Goal: Information Seeking & Learning: Check status

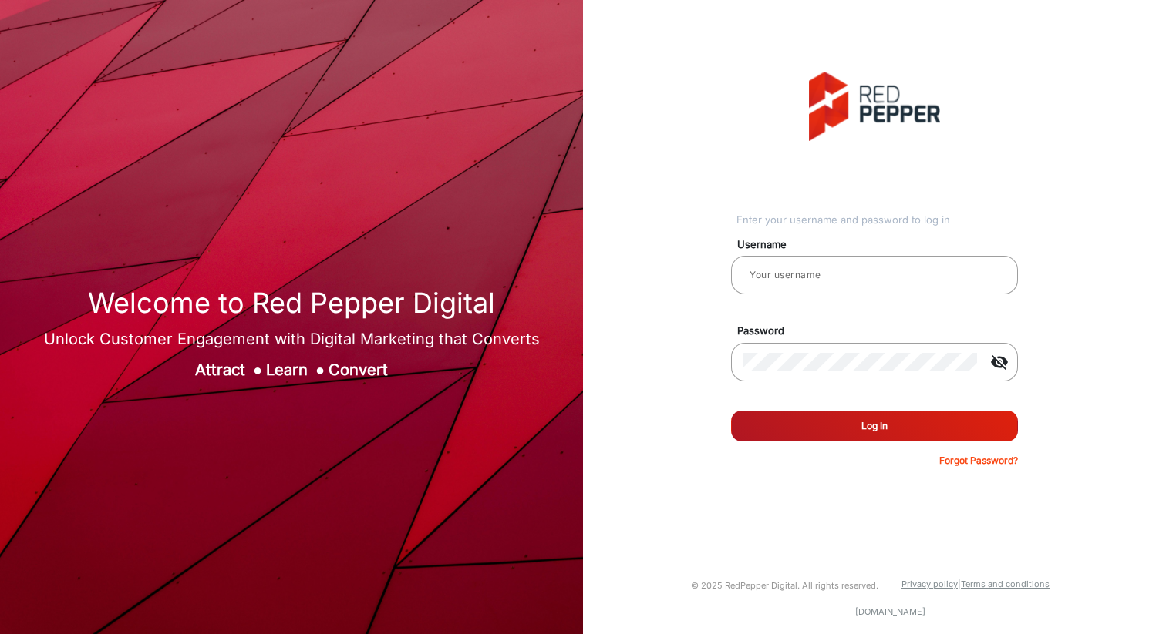
type input "[PERSON_NAME]"
click at [857, 420] on button "Log In" at bounding box center [874, 426] width 287 height 31
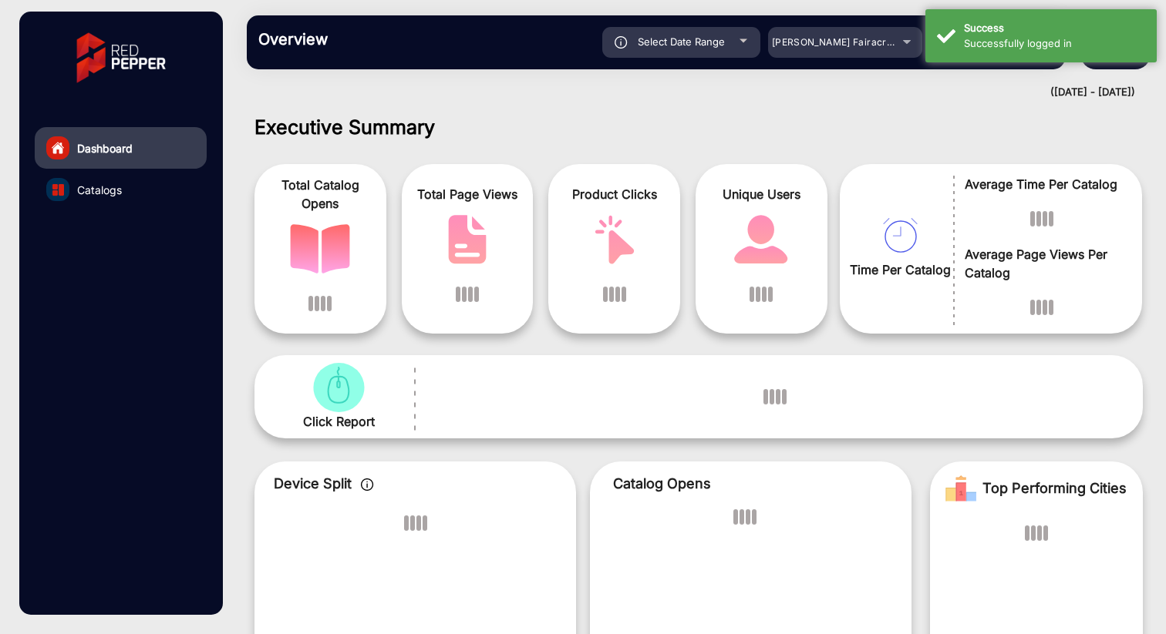
scroll to position [12, 0]
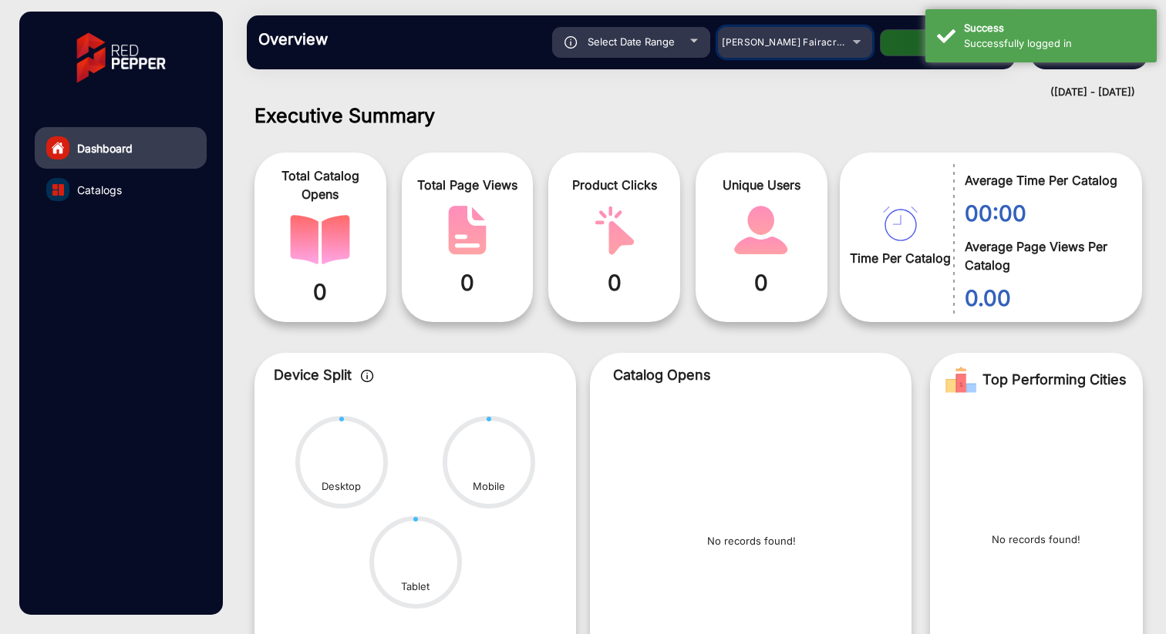
click at [841, 47] on div "[PERSON_NAME] Fairacre Farms" at bounding box center [783, 42] width 123 height 19
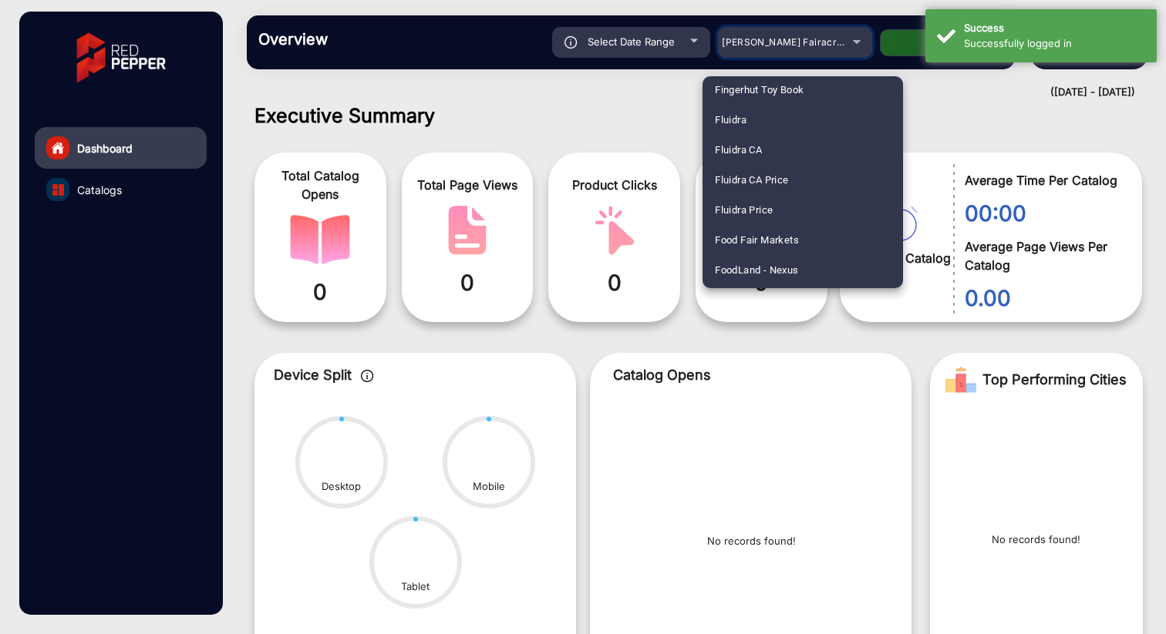
scroll to position [1916, 0]
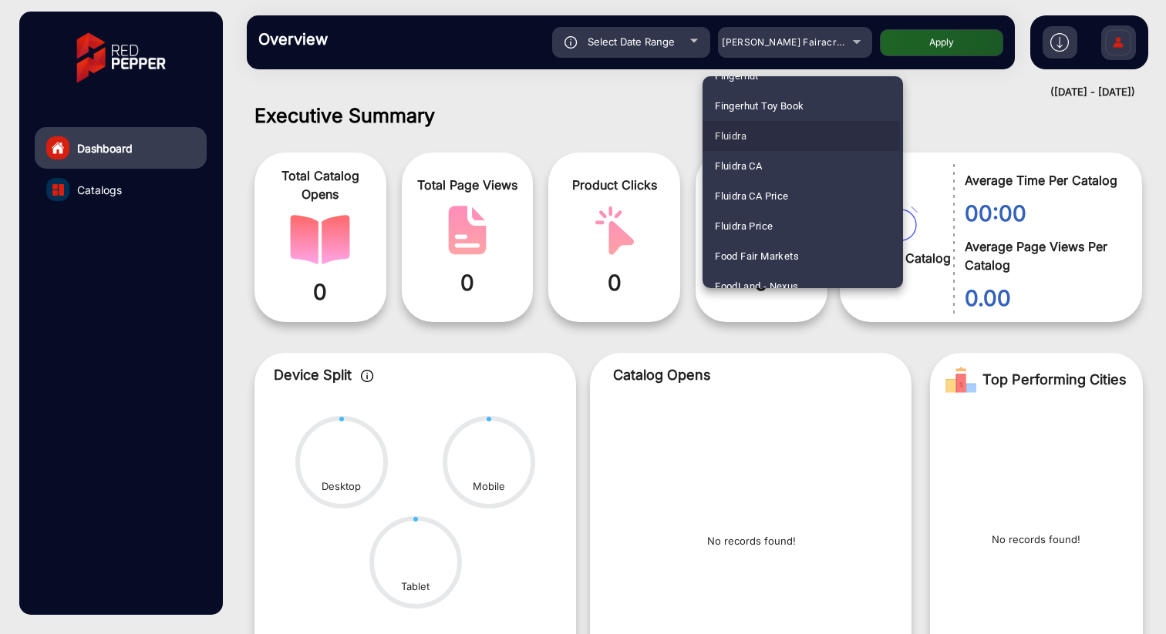
click at [739, 134] on span "Fluidra" at bounding box center [731, 136] width 32 height 30
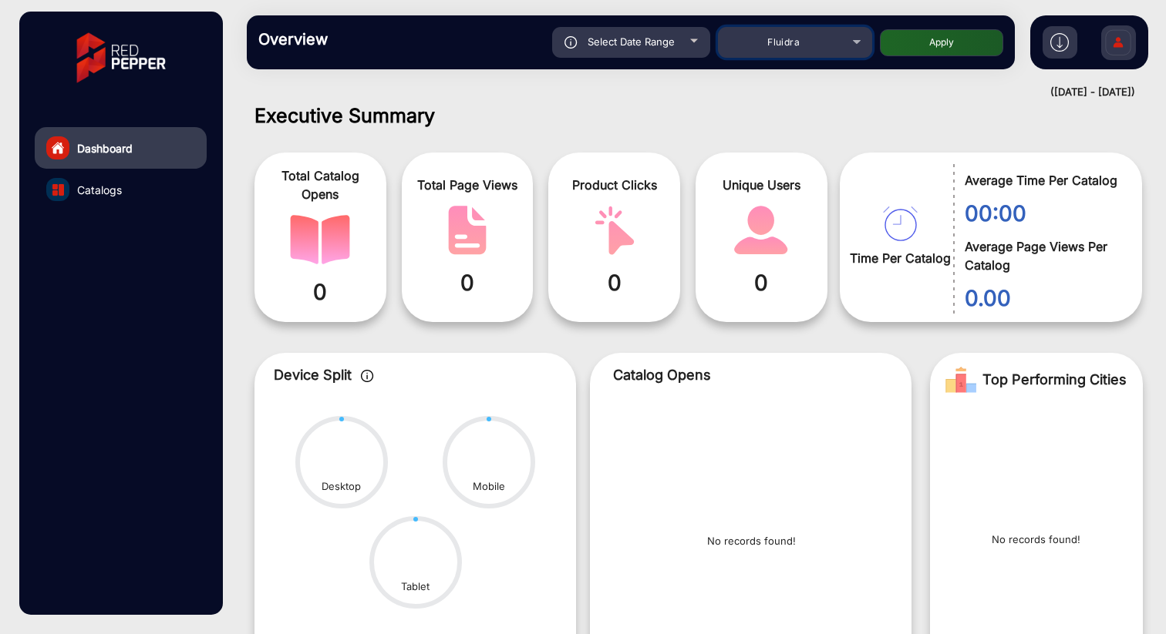
scroll to position [12, 0]
click at [930, 42] on button "Apply" at bounding box center [941, 42] width 123 height 27
type input "[DATE]"
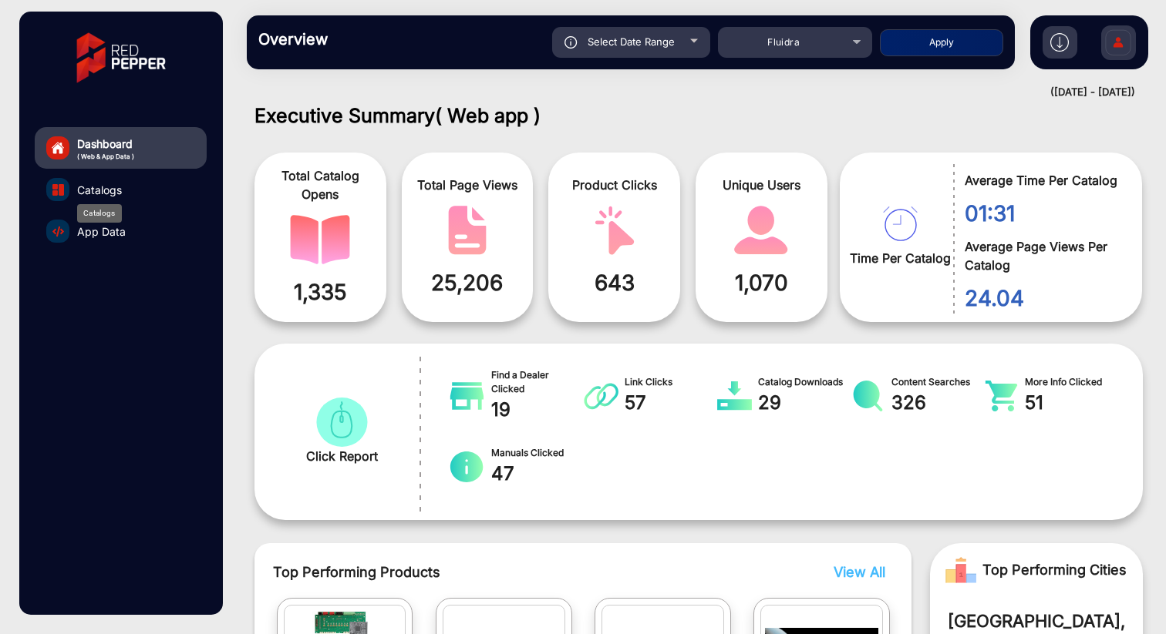
click at [89, 193] on span "Catalogs" at bounding box center [99, 190] width 45 height 16
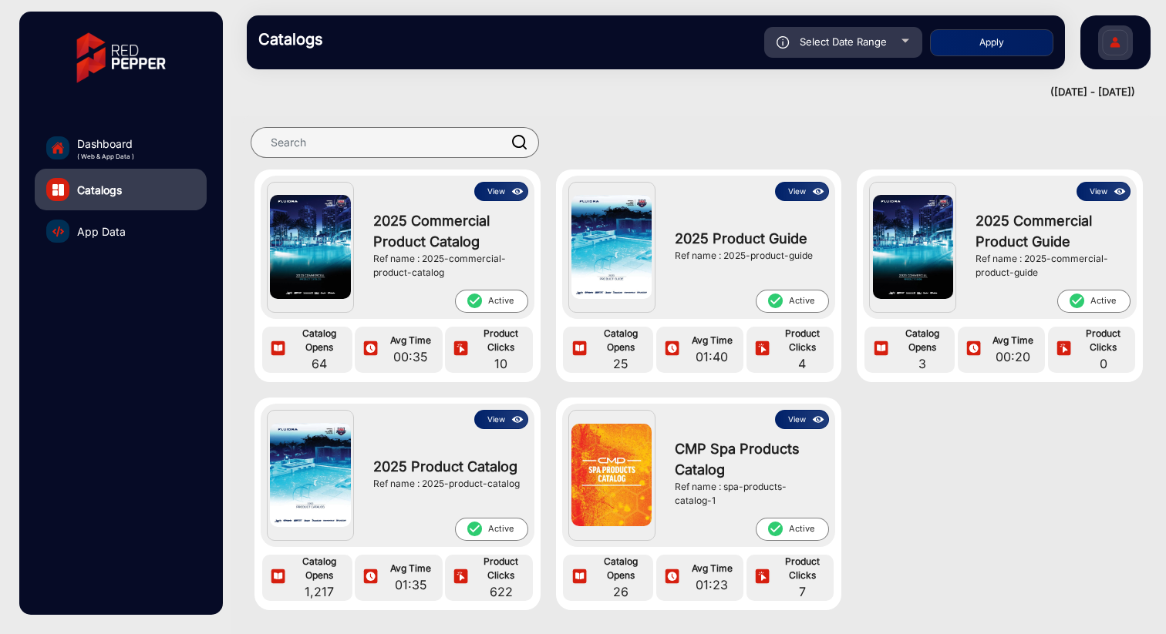
click at [795, 193] on button "View" at bounding box center [802, 191] width 54 height 19
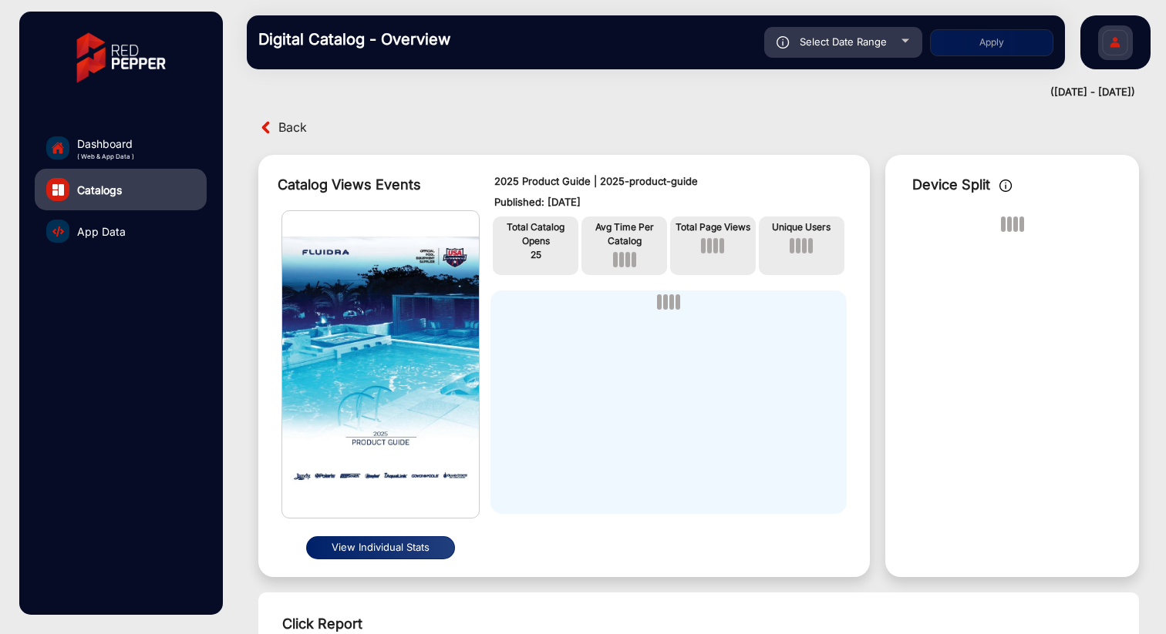
scroll to position [12, 0]
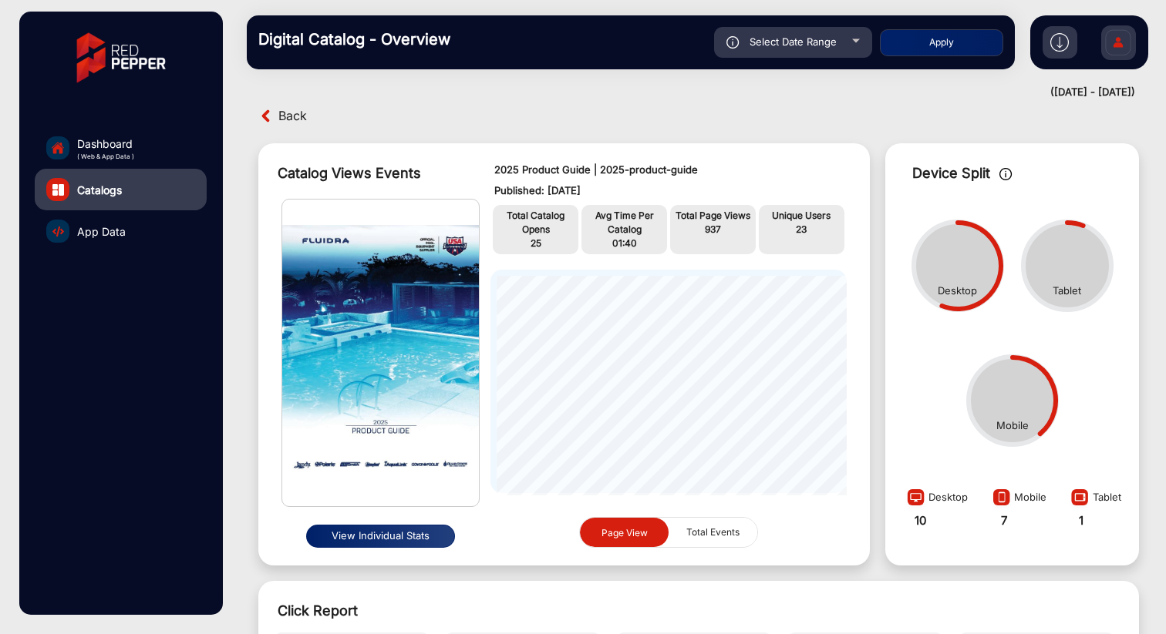
click at [396, 332] on img at bounding box center [380, 353] width 197 height 307
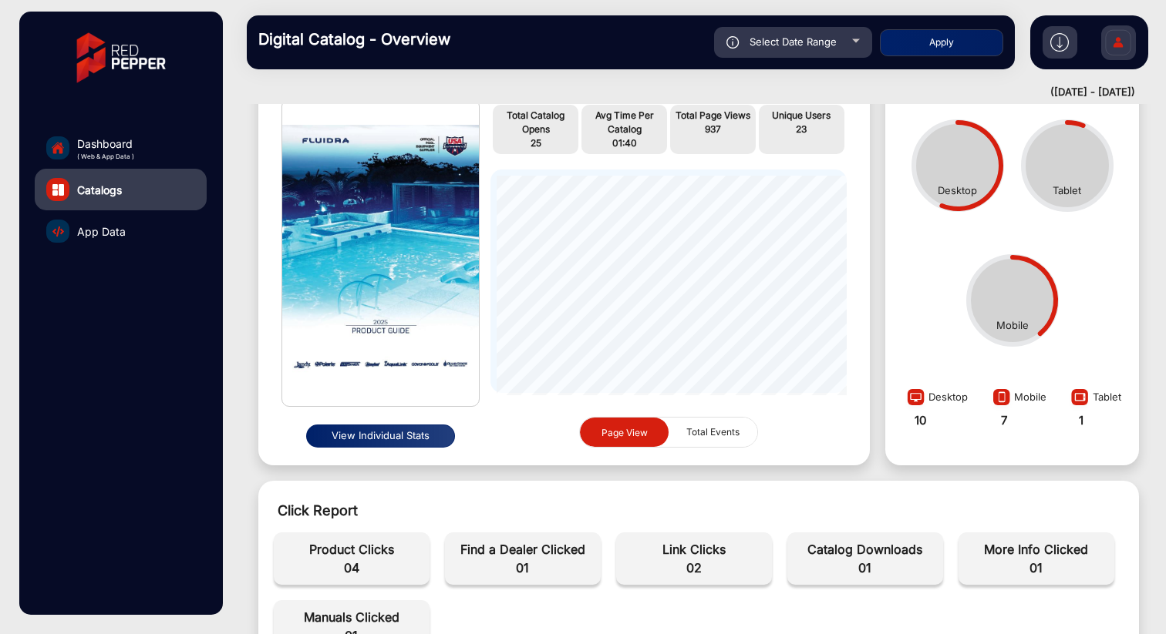
scroll to position [0, 0]
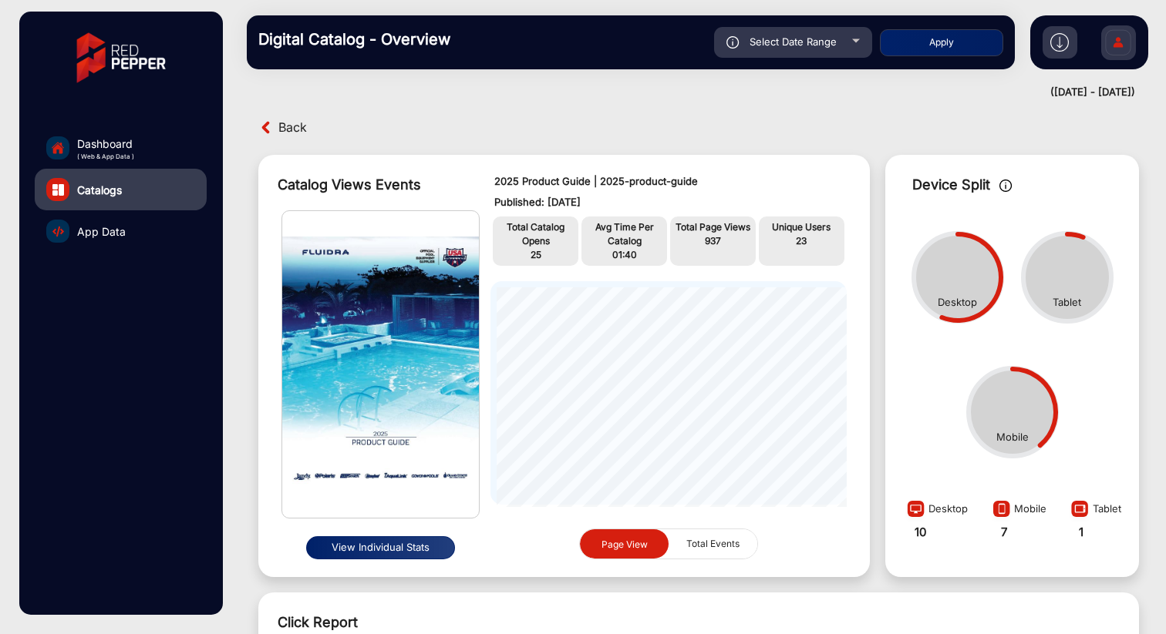
click at [405, 396] on img at bounding box center [380, 364] width 197 height 307
click at [375, 548] on button "View Individual Stats" at bounding box center [380, 548] width 149 height 23
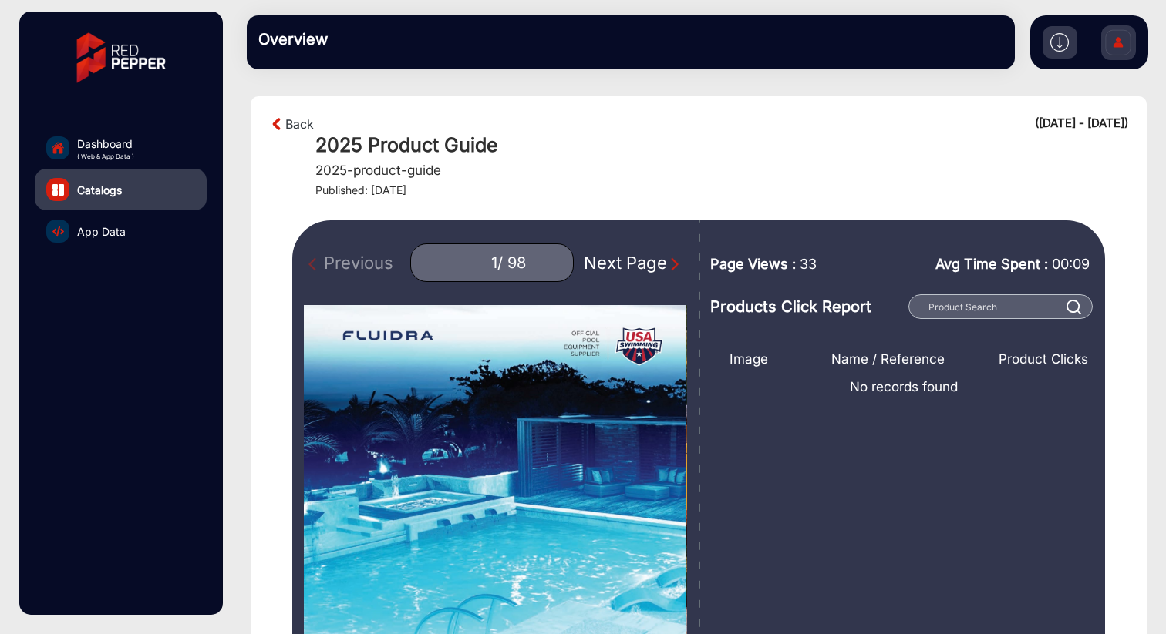
click at [280, 124] on img at bounding box center [277, 124] width 16 height 19
click at [276, 126] on img at bounding box center [277, 124] width 16 height 19
click at [295, 125] on link "Back" at bounding box center [299, 124] width 29 height 19
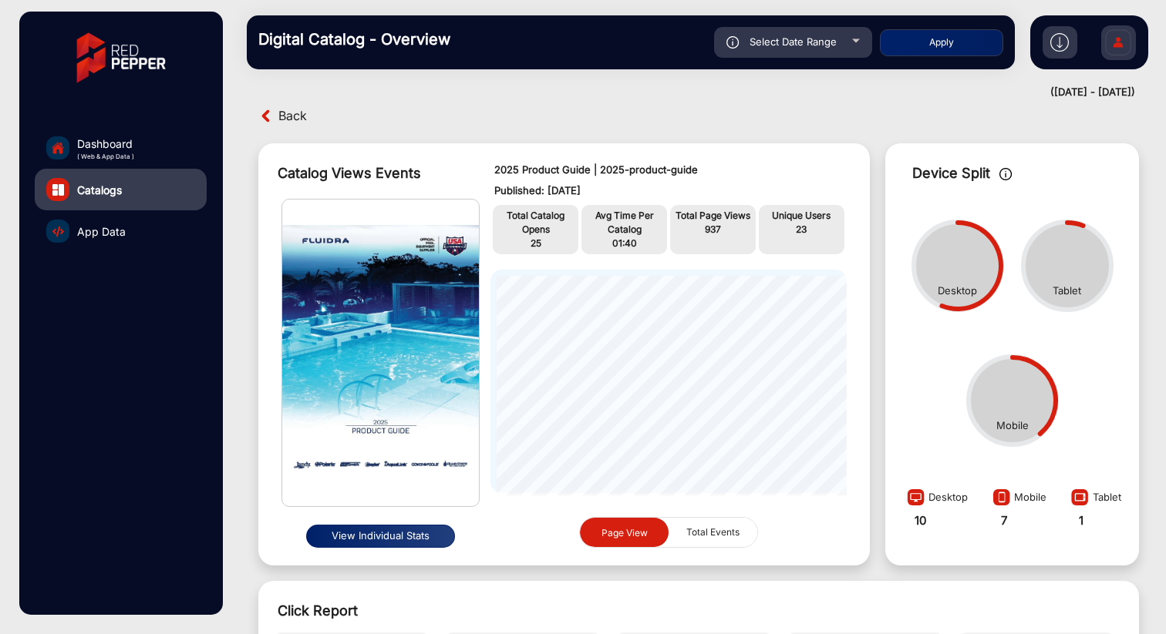
click at [384, 297] on img at bounding box center [380, 353] width 197 height 307
click at [705, 527] on span "Total Events" at bounding box center [713, 532] width 72 height 29
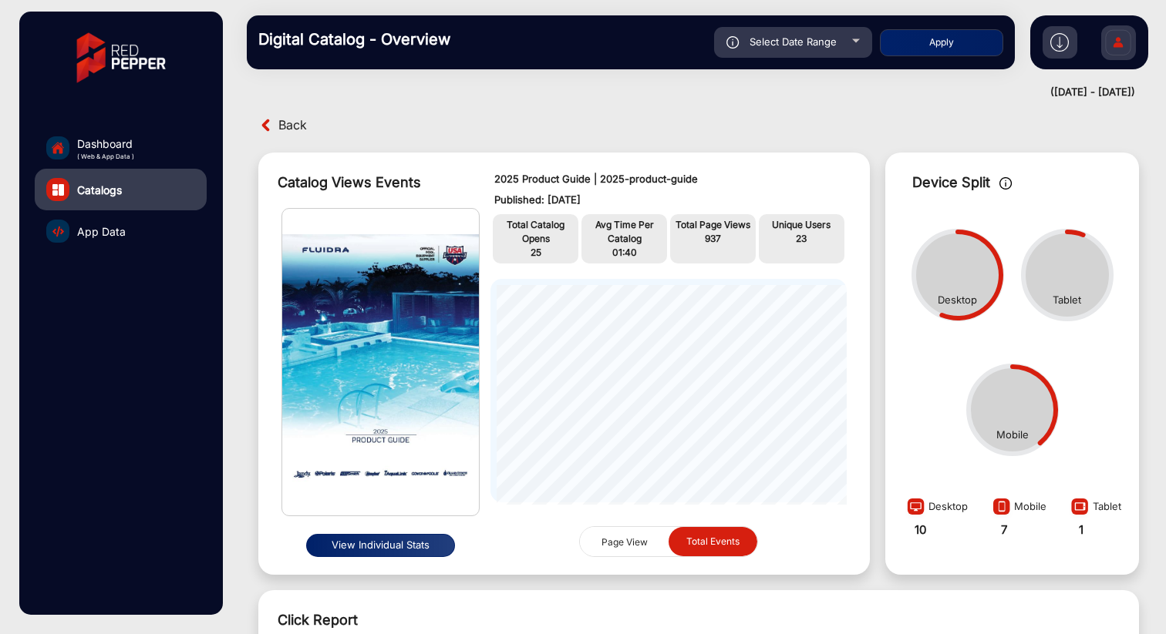
scroll to position [0, 0]
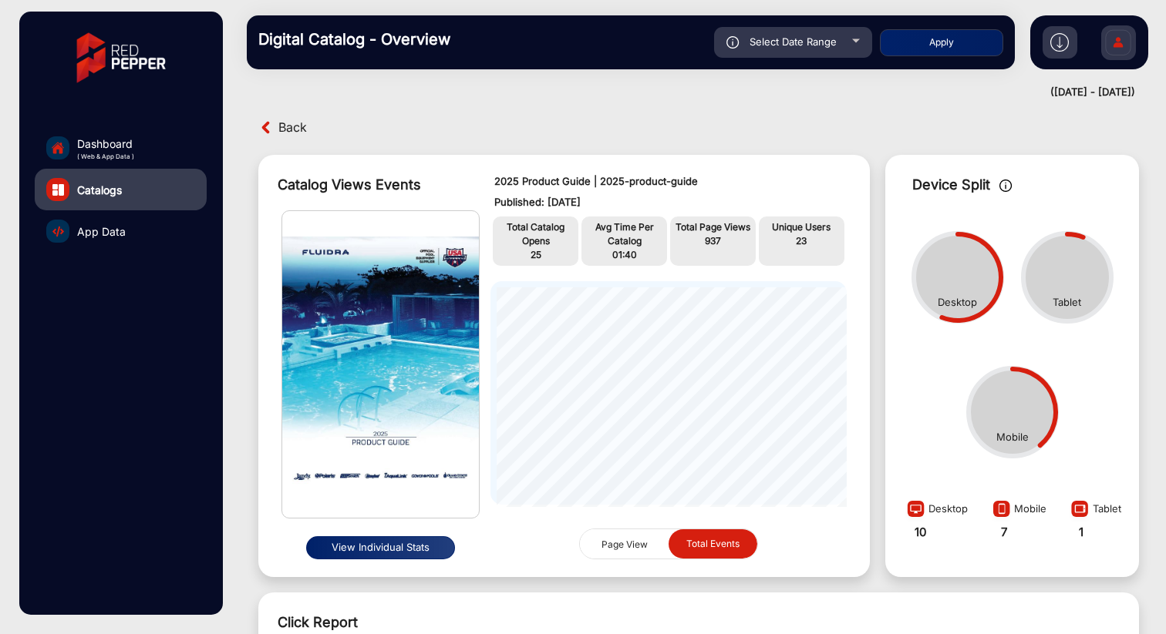
drag, startPoint x: 925, startPoint y: 45, endPoint x: 829, endPoint y: 39, distance: 96.5
click at [829, 39] on div "Select Date Range [DATE] [DATE] – [DATE] [DATE] Fluidra Apply" at bounding box center [668, 42] width 671 height 31
click at [829, 39] on span "Select Date Range" at bounding box center [792, 41] width 87 height 12
type input "[DATE]"
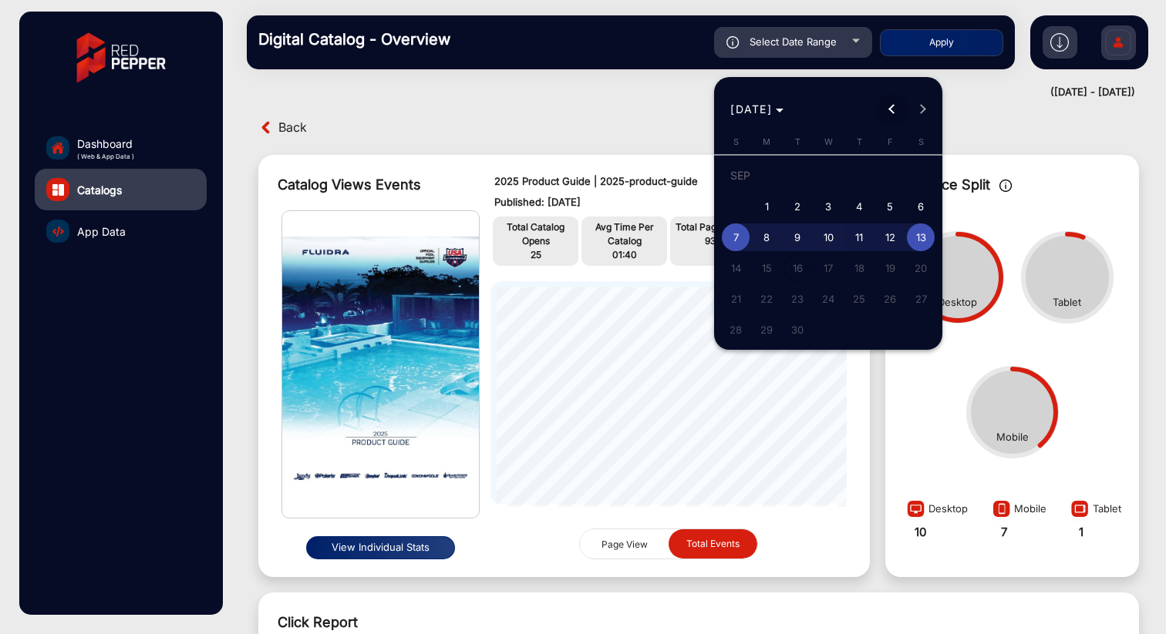
click at [887, 112] on span "Previous month" at bounding box center [891, 109] width 31 height 31
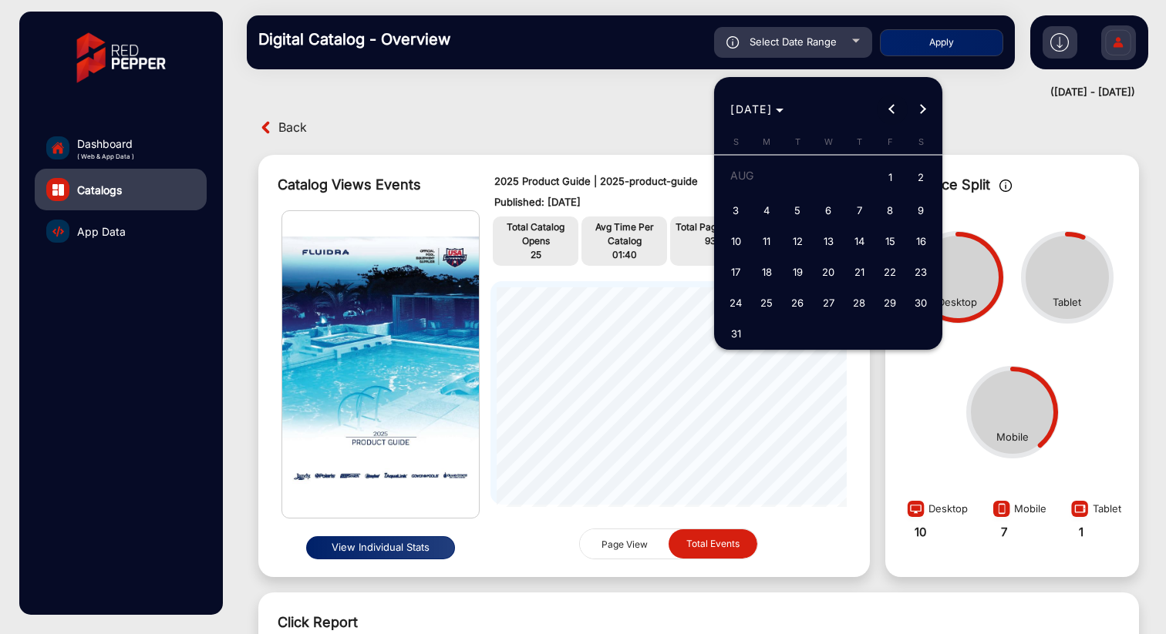
click at [887, 112] on span "Previous month" at bounding box center [891, 109] width 31 height 31
click at [809, 201] on span "1" at bounding box center [797, 207] width 28 height 28
type input "[DATE]"
click at [922, 106] on button "Next month" at bounding box center [922, 109] width 31 height 31
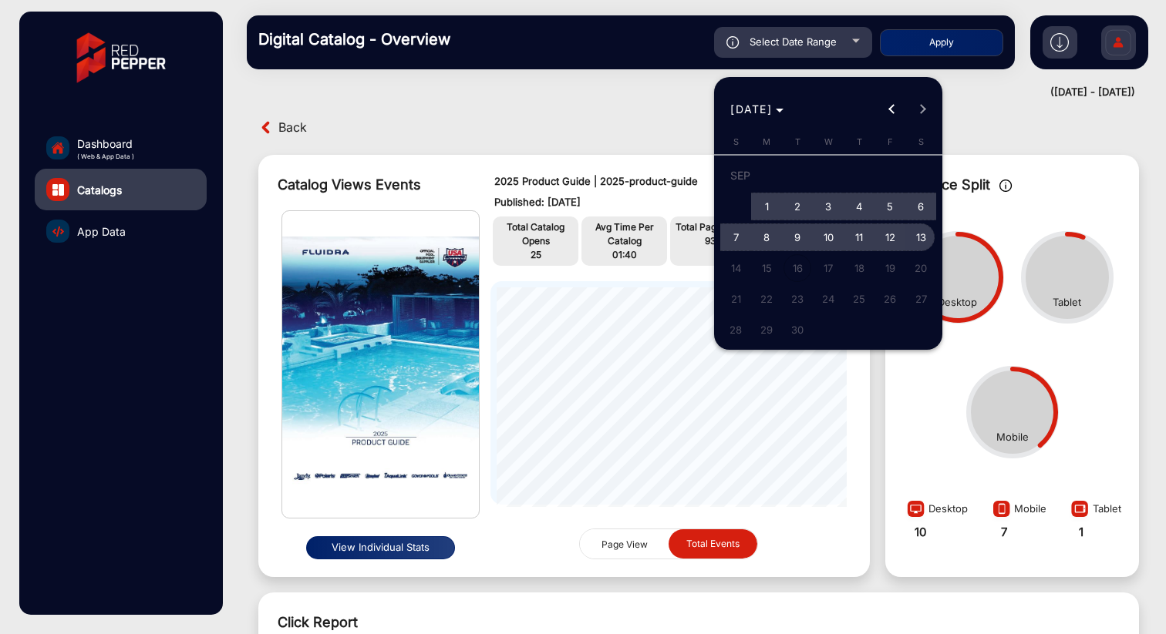
click at [918, 239] on span "13" at bounding box center [921, 238] width 28 height 28
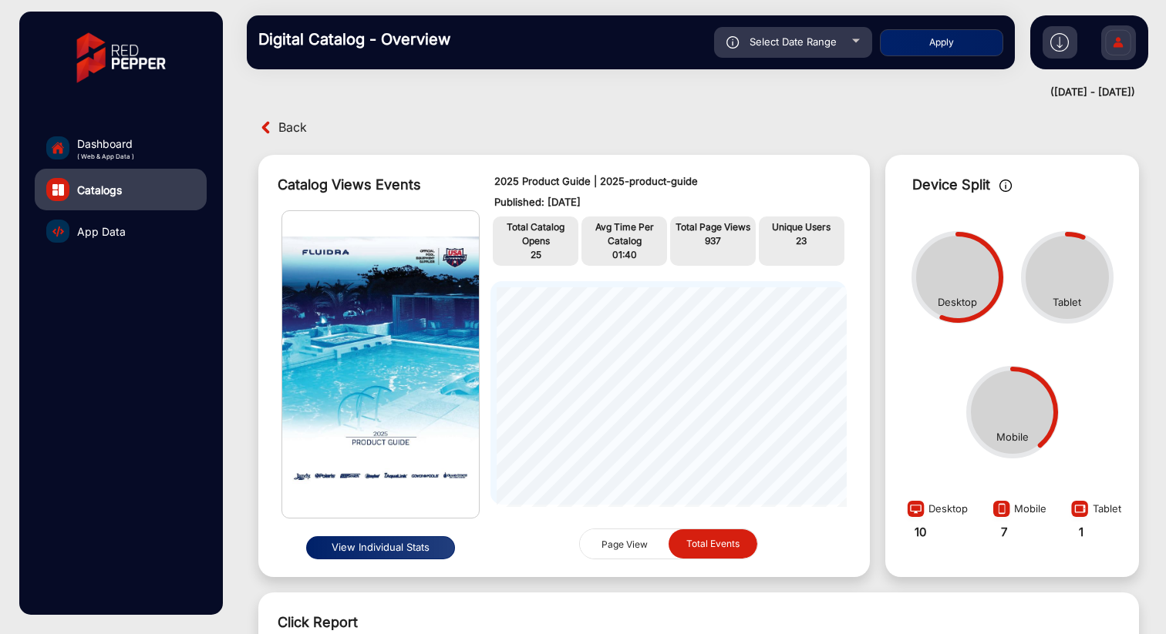
type input "[DATE]"
click at [959, 36] on button "Apply" at bounding box center [941, 42] width 123 height 27
type input "[DATE]"
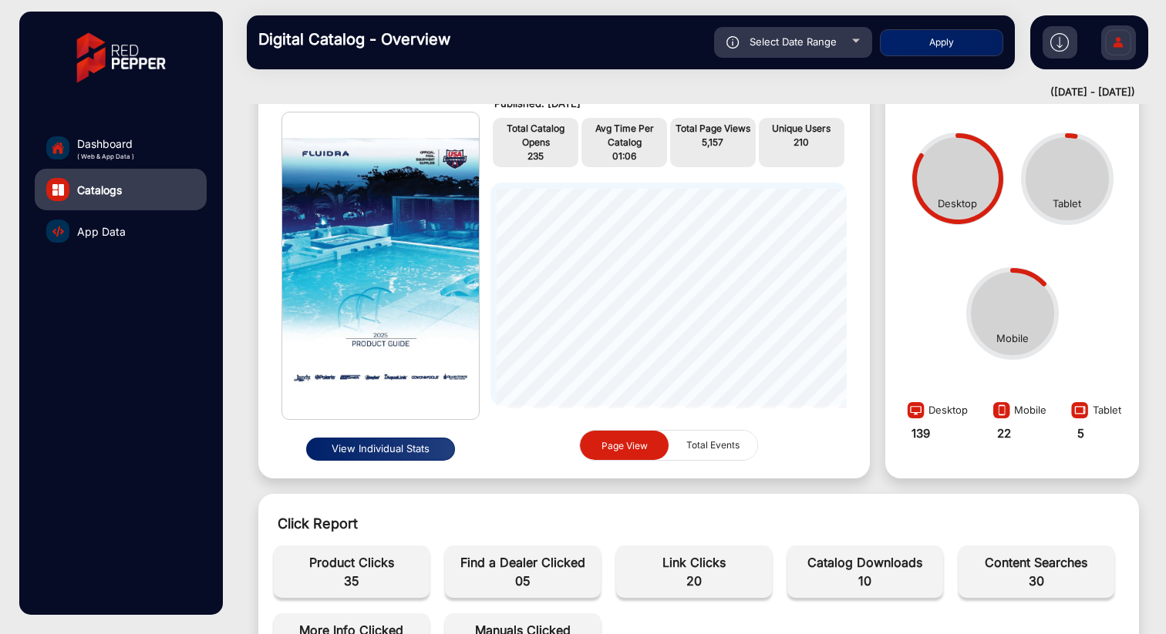
scroll to position [63, 0]
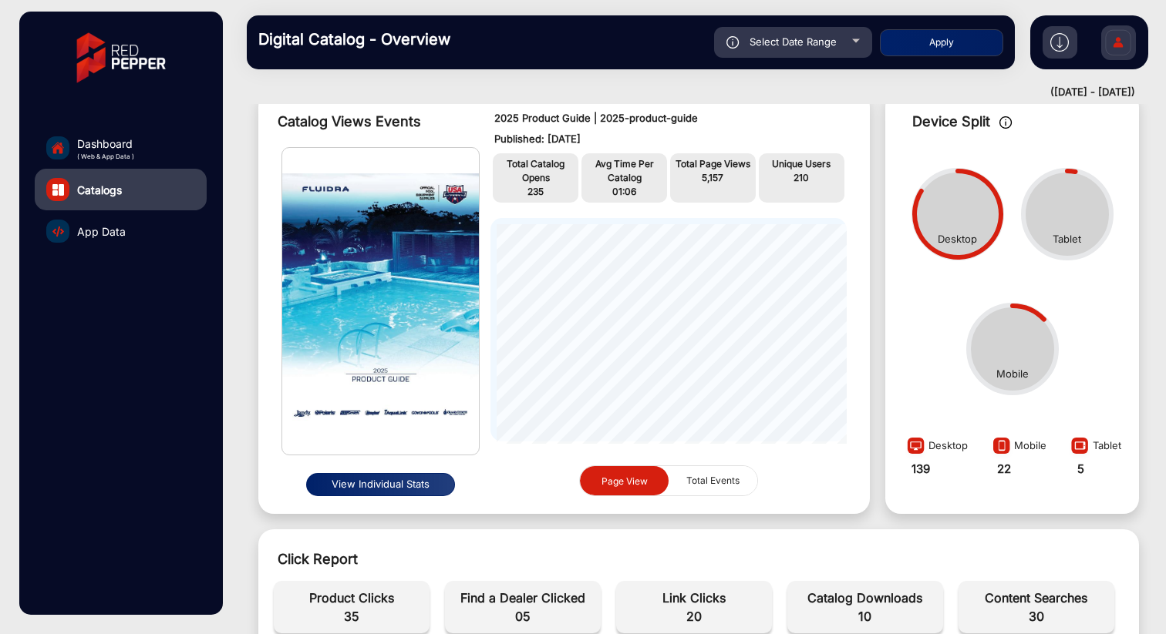
drag, startPoint x: 378, startPoint y: 486, endPoint x: 413, endPoint y: 285, distance: 204.3
click at [413, 285] on div "View Individual Stats" at bounding box center [385, 319] width 209 height 344
click at [702, 187] on div "Total Page Views 5,157" at bounding box center [713, 177] width 86 height 49
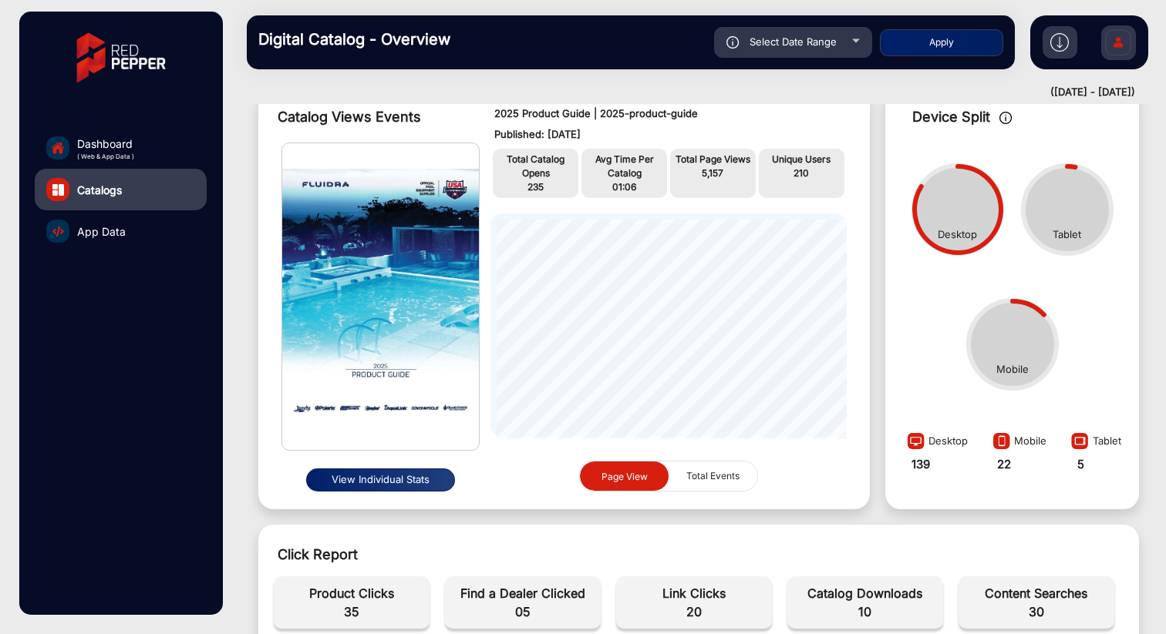
scroll to position [45, 0]
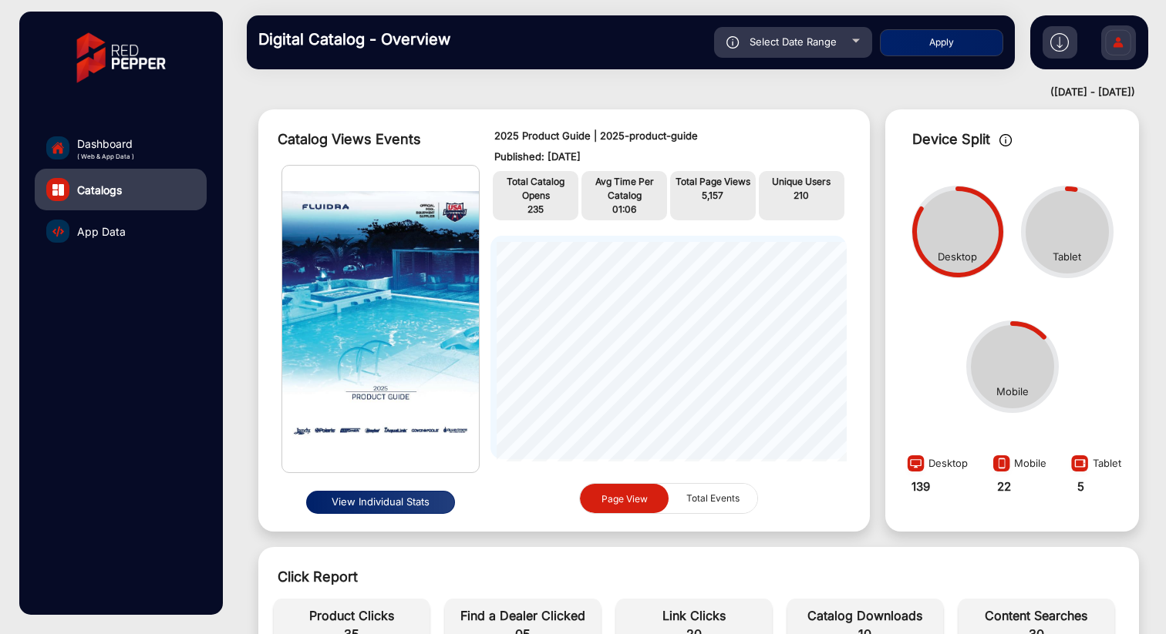
drag, startPoint x: 607, startPoint y: 154, endPoint x: 488, endPoint y: 138, distance: 120.6
click at [488, 138] on div "2025 Product Guide | 2025-product-guide Published: [DATE] Total Catalog Opens 2…" at bounding box center [669, 320] width 388 height 407
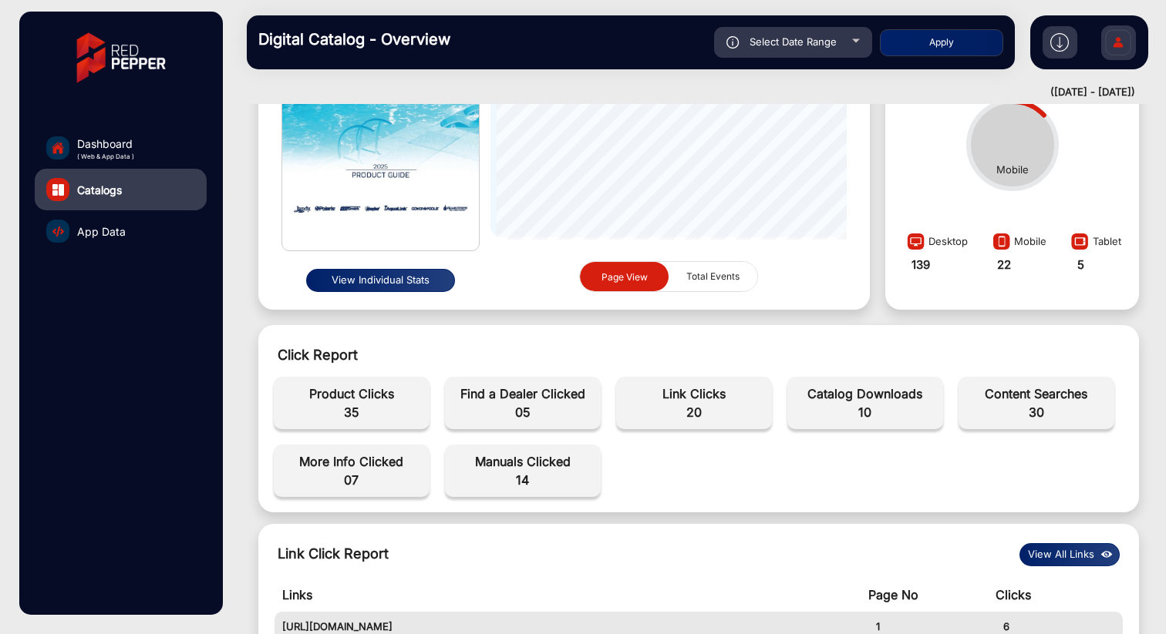
scroll to position [271, 0]
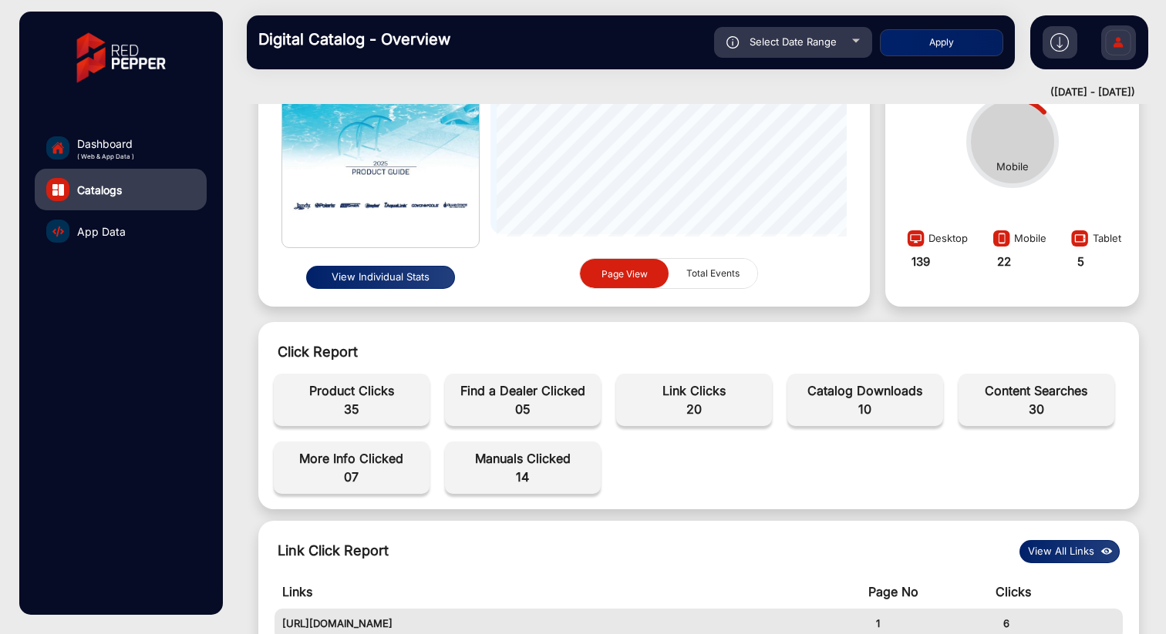
click at [367, 390] on span "Product Clicks" at bounding box center [351, 391] width 140 height 19
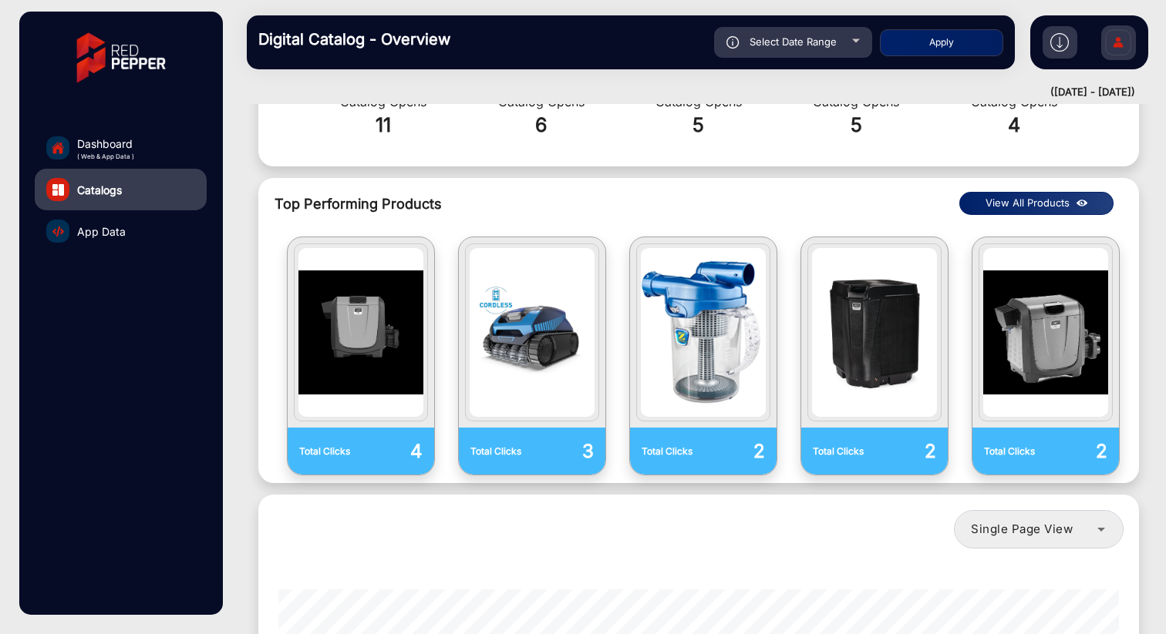
scroll to position [1105, 0]
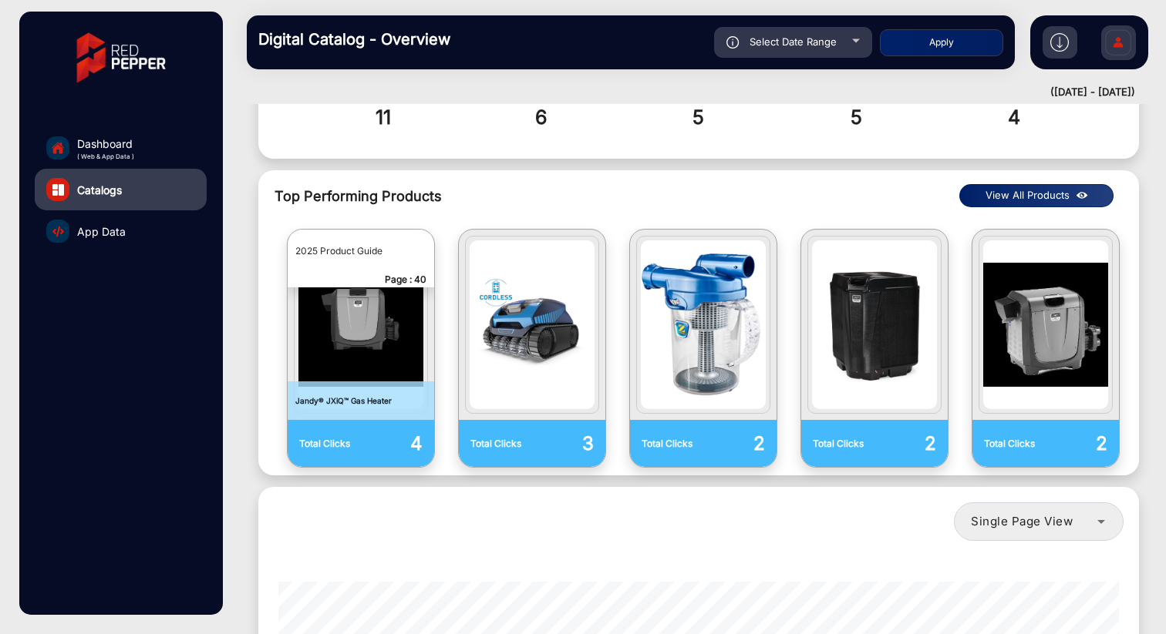
click at [354, 382] on p "Jandy® JXiQ™ Gas Heater" at bounding box center [361, 401] width 146 height 39
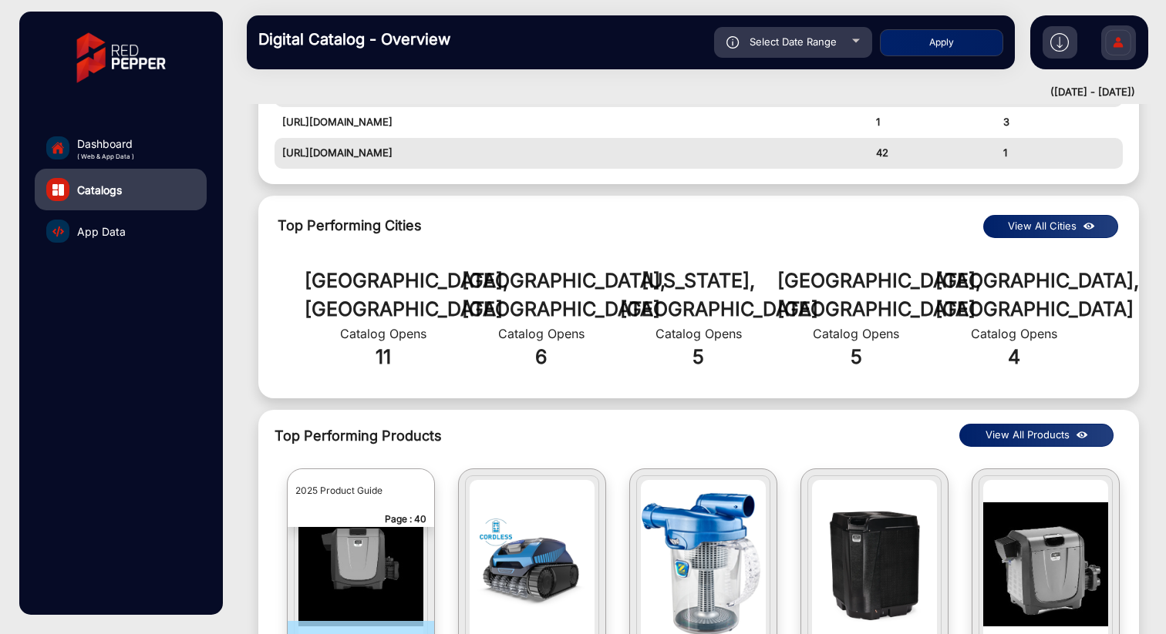
scroll to position [0, 0]
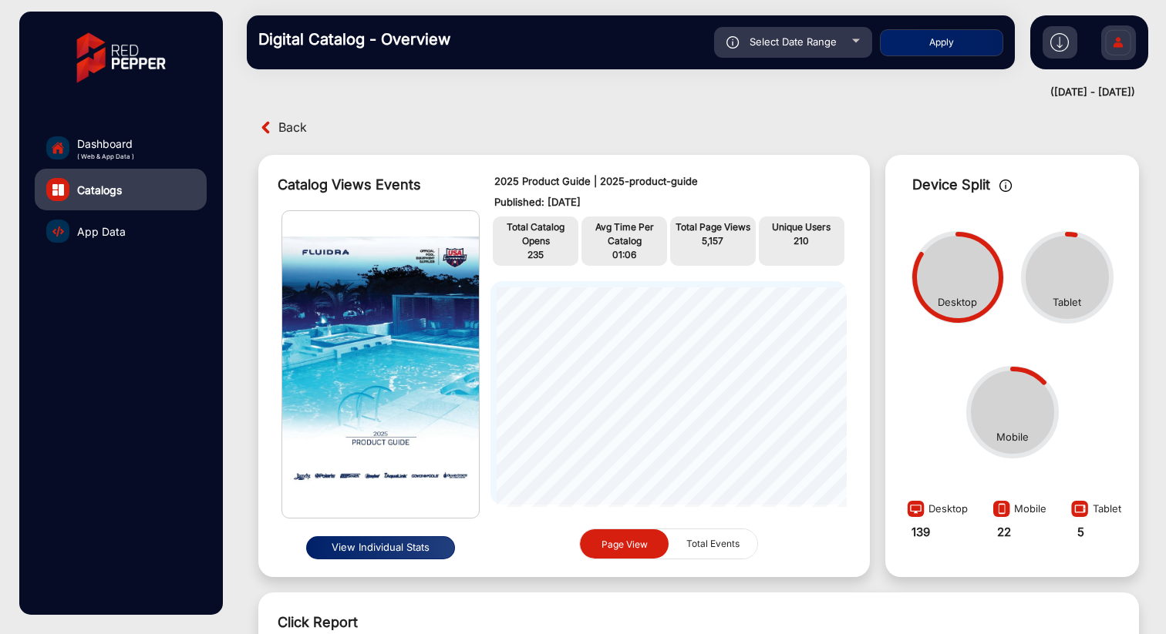
click at [934, 123] on div "Back" at bounding box center [698, 128] width 911 height 24
click at [96, 145] on span "Dashboard" at bounding box center [105, 144] width 57 height 16
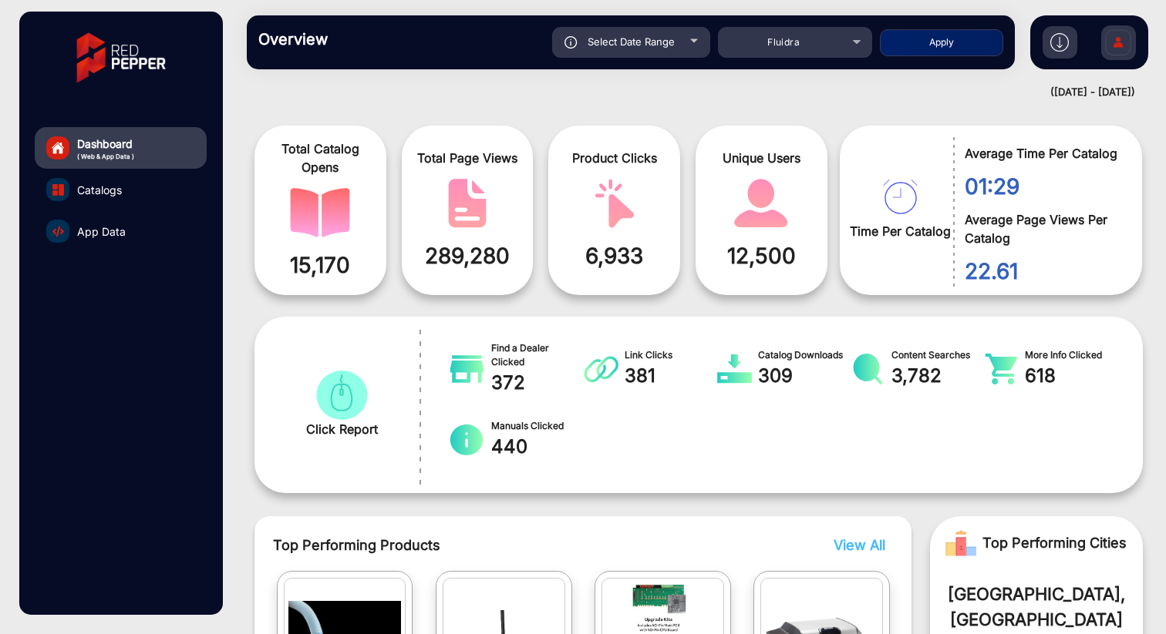
scroll to position [15, 0]
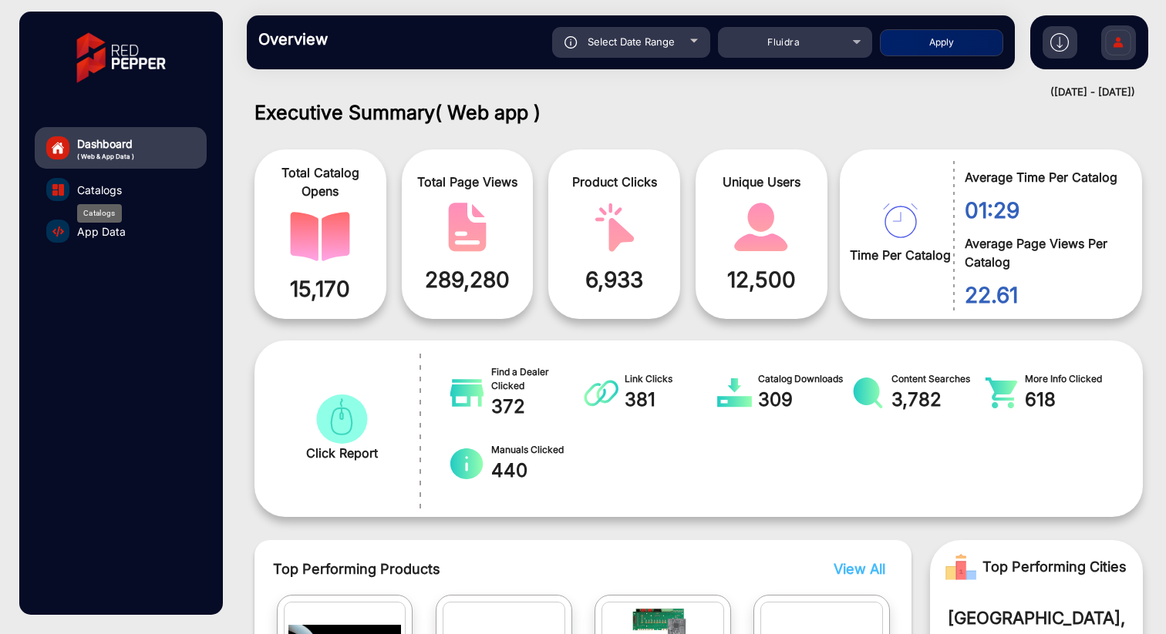
click at [86, 193] on span "Catalogs" at bounding box center [99, 190] width 45 height 16
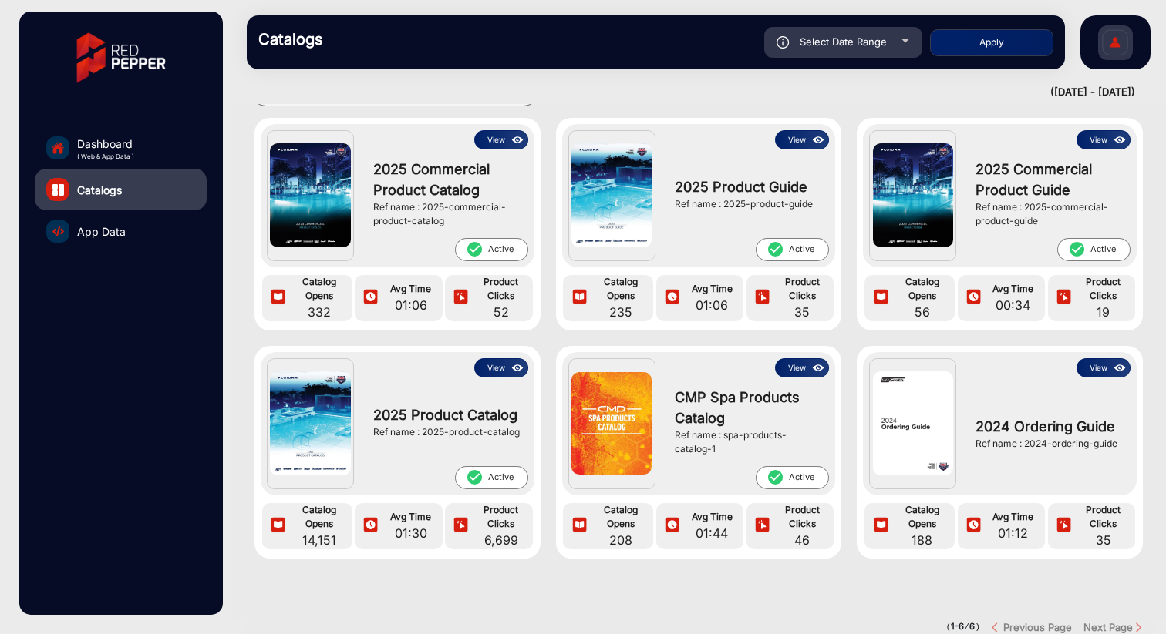
scroll to position [51, 0]
drag, startPoint x: 497, startPoint y: 368, endPoint x: 385, endPoint y: 413, distance: 120.4
click at [385, 413] on div "View 2025 Product Catalog Ref name : 2025-product-catalog check_circle Active" at bounding box center [441, 424] width 174 height 131
click at [385, 413] on span "2025 Product Catalog" at bounding box center [446, 415] width 147 height 21
click at [308, 413] on img at bounding box center [310, 424] width 80 height 104
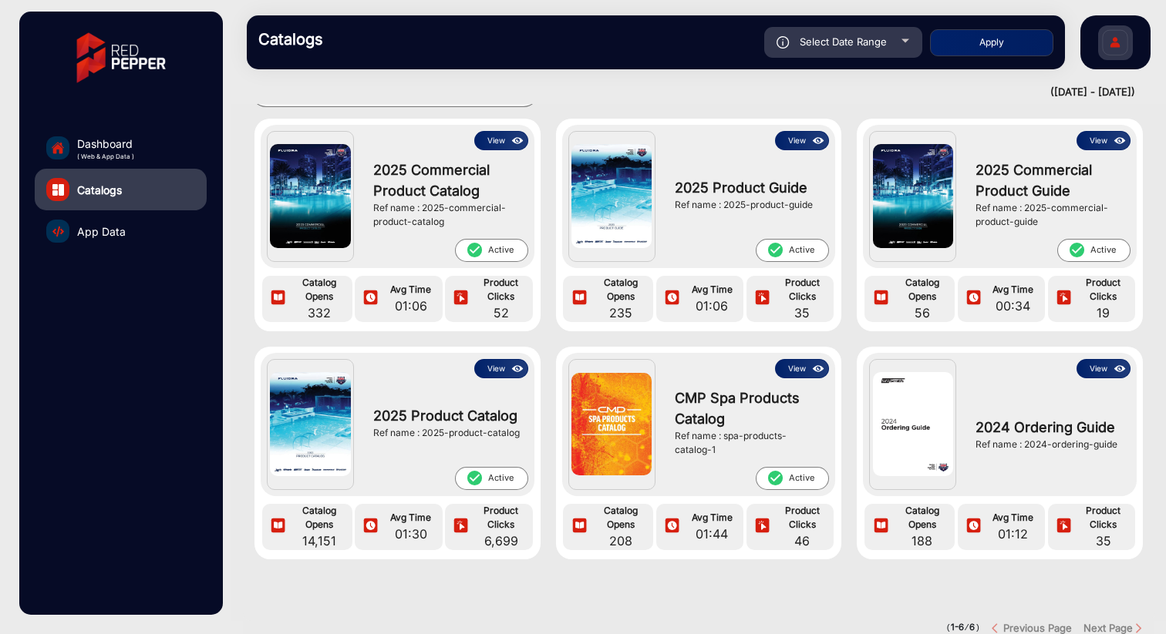
click at [503, 368] on button "View" at bounding box center [501, 368] width 54 height 19
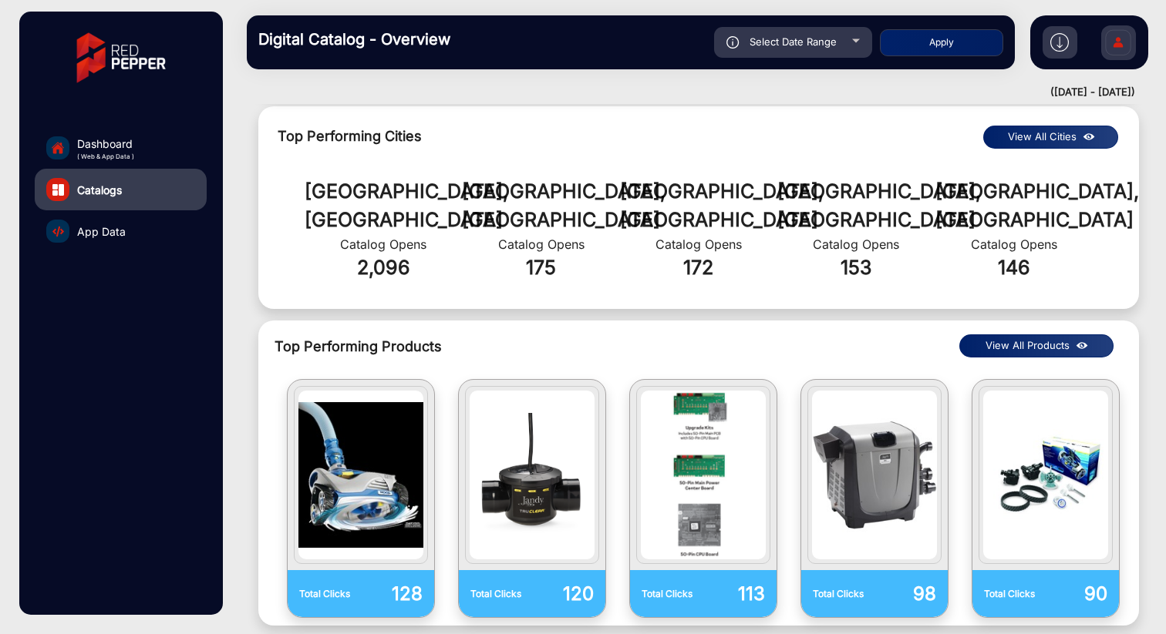
scroll to position [956, 0]
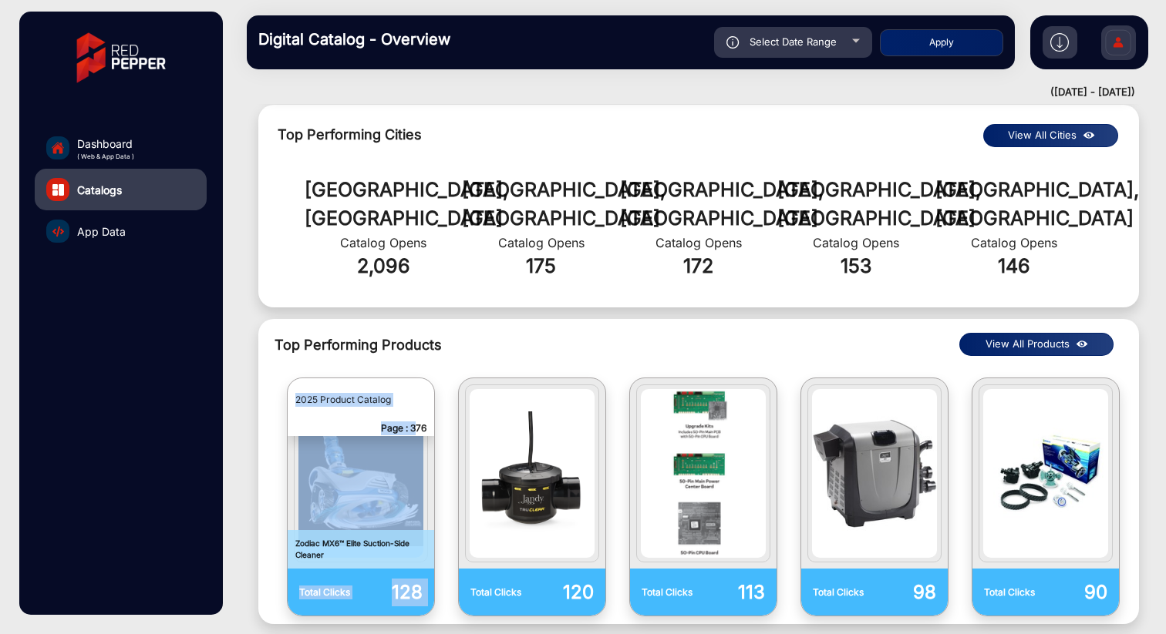
drag, startPoint x: 412, startPoint y: 399, endPoint x: 428, endPoint y: 400, distance: 15.4
click at [428, 400] on div "Total Clicks 128 2025 Product Catalog Page : 376 Zodiac MX6™ Elite Suction-Side…" at bounding box center [361, 497] width 146 height 237
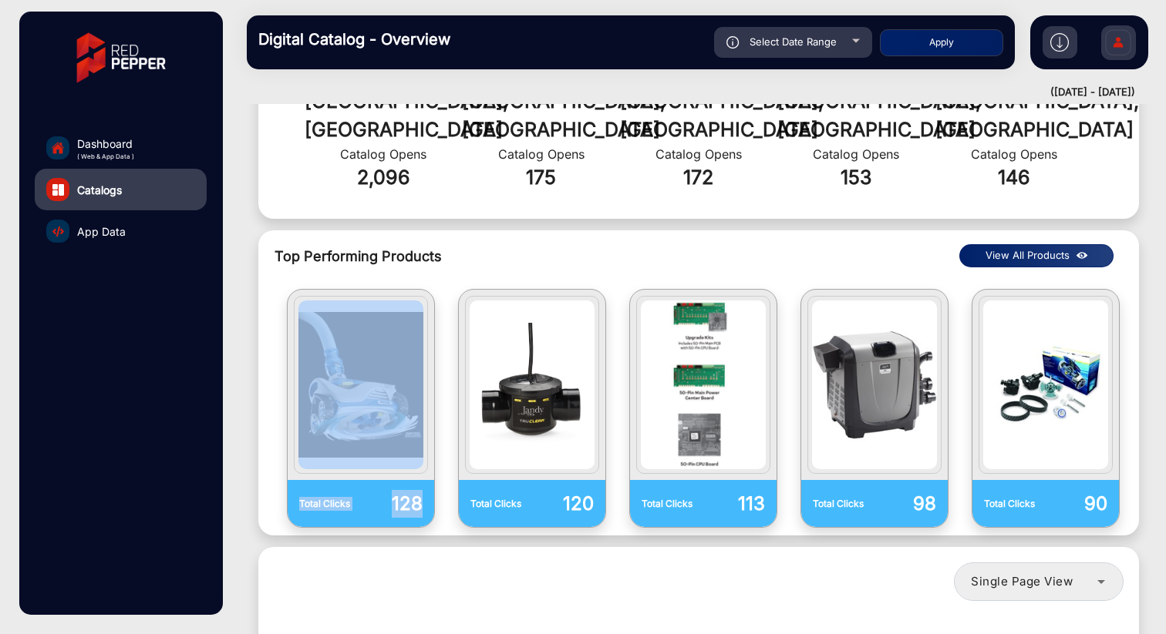
scroll to position [1058, 0]
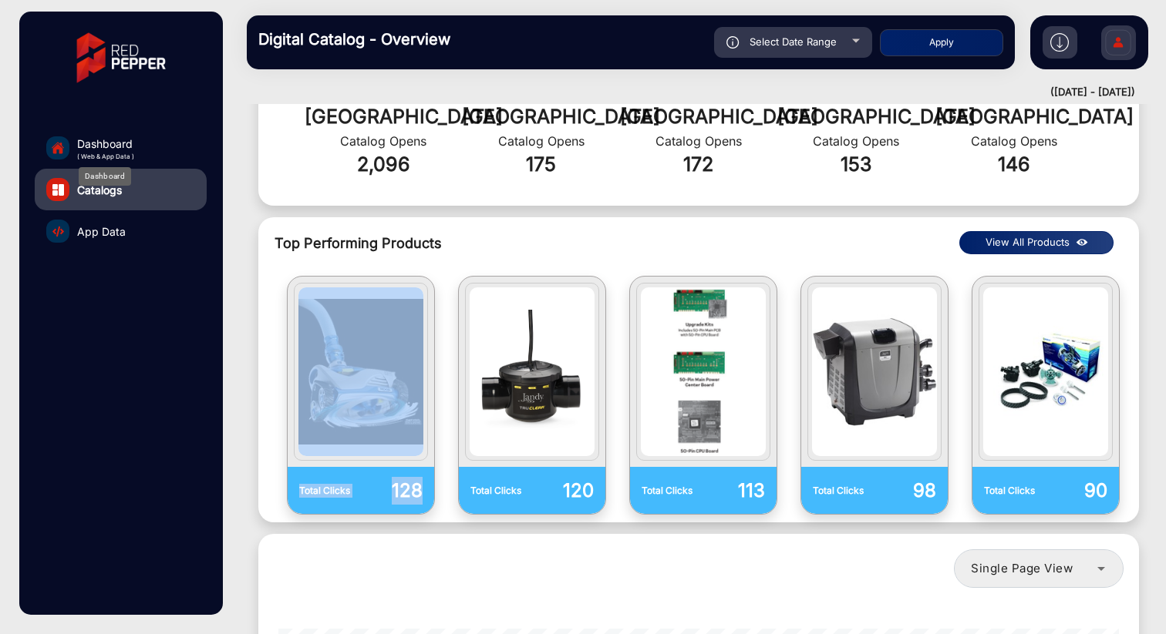
click at [103, 145] on span "Dashboard" at bounding box center [105, 144] width 57 height 16
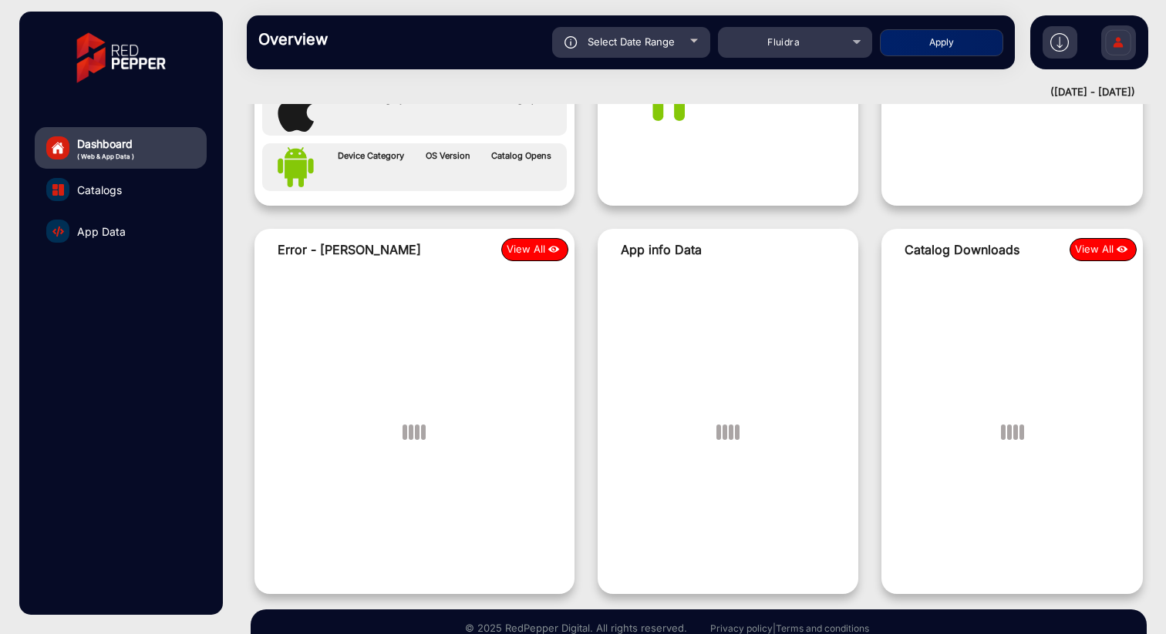
scroll to position [12, 0]
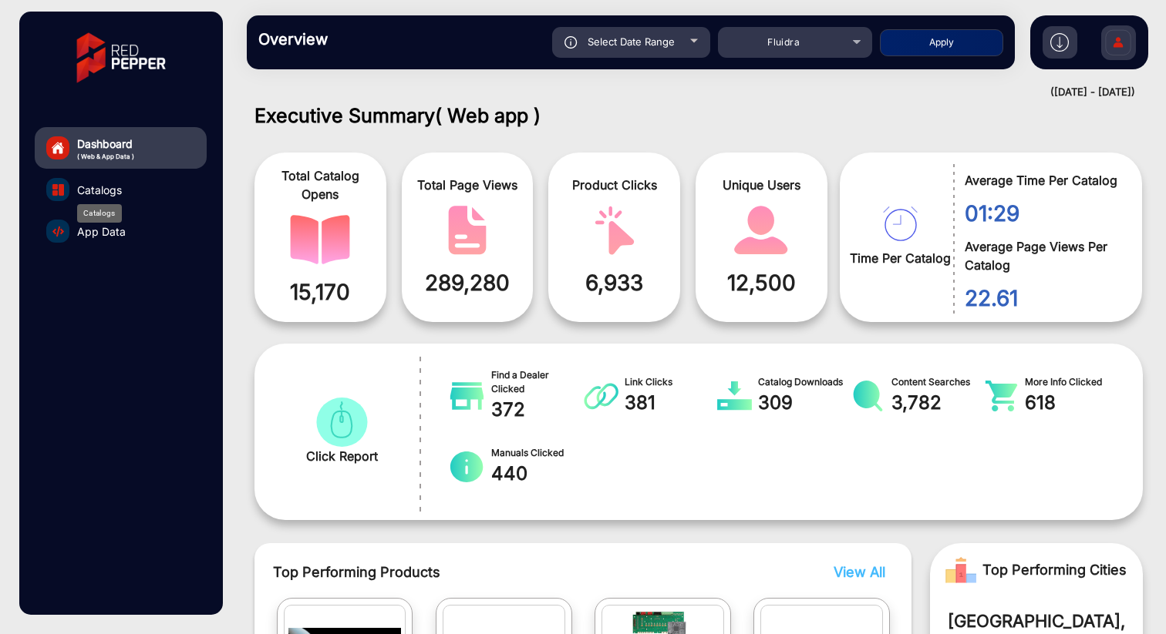
click at [96, 195] on span "Catalogs" at bounding box center [99, 190] width 45 height 16
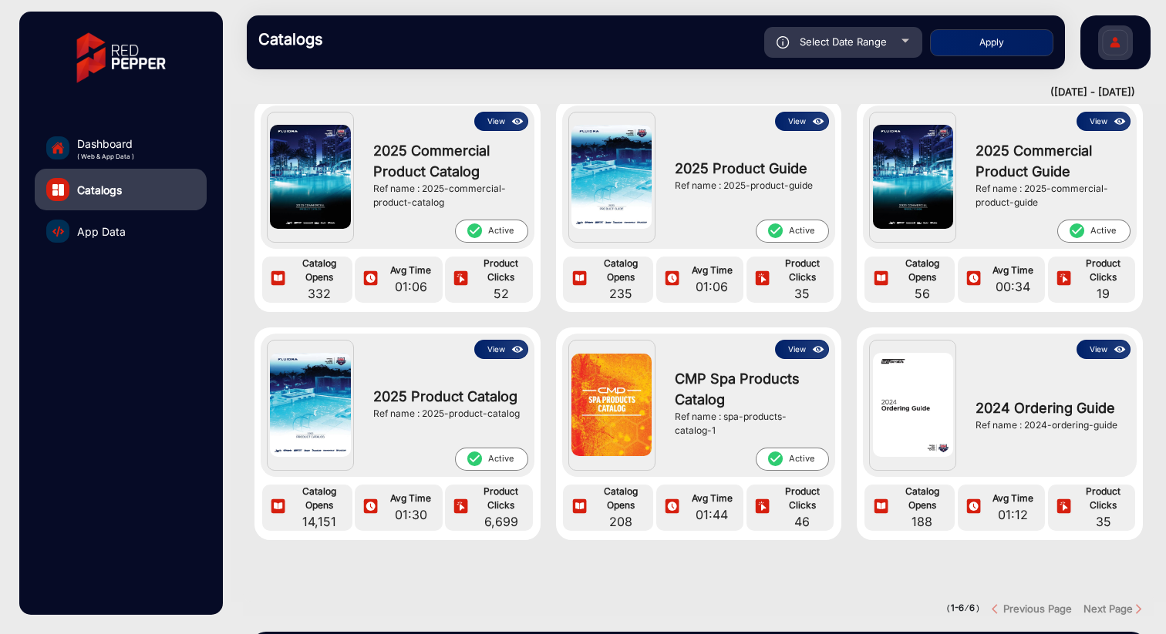
scroll to position [75, 0]
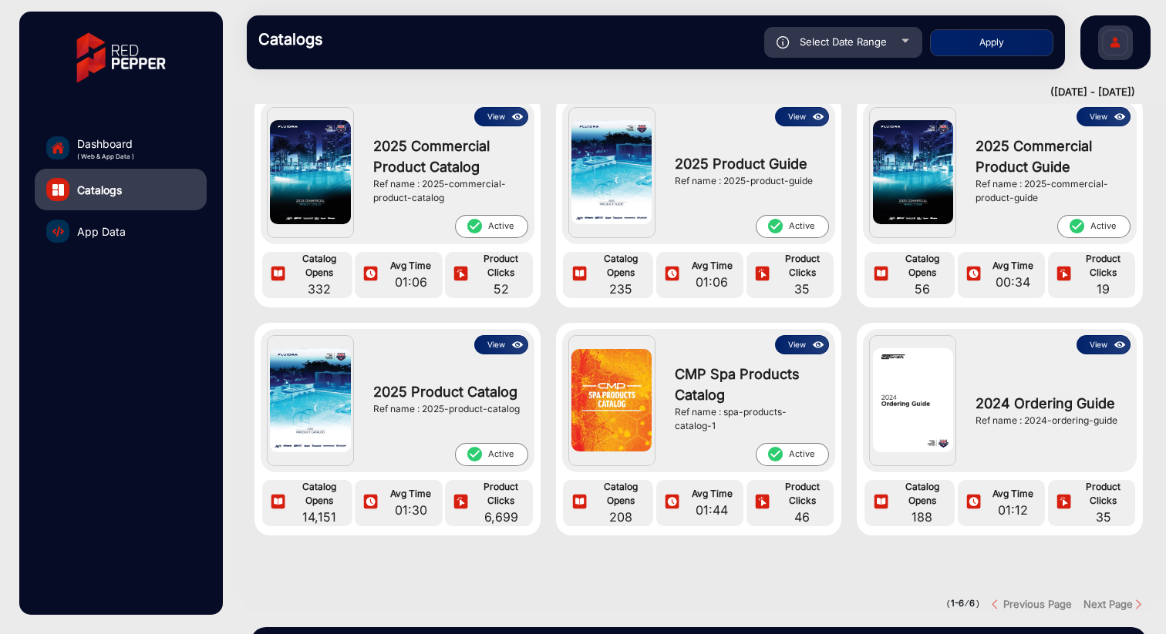
click at [491, 348] on button "View" at bounding box center [501, 344] width 54 height 19
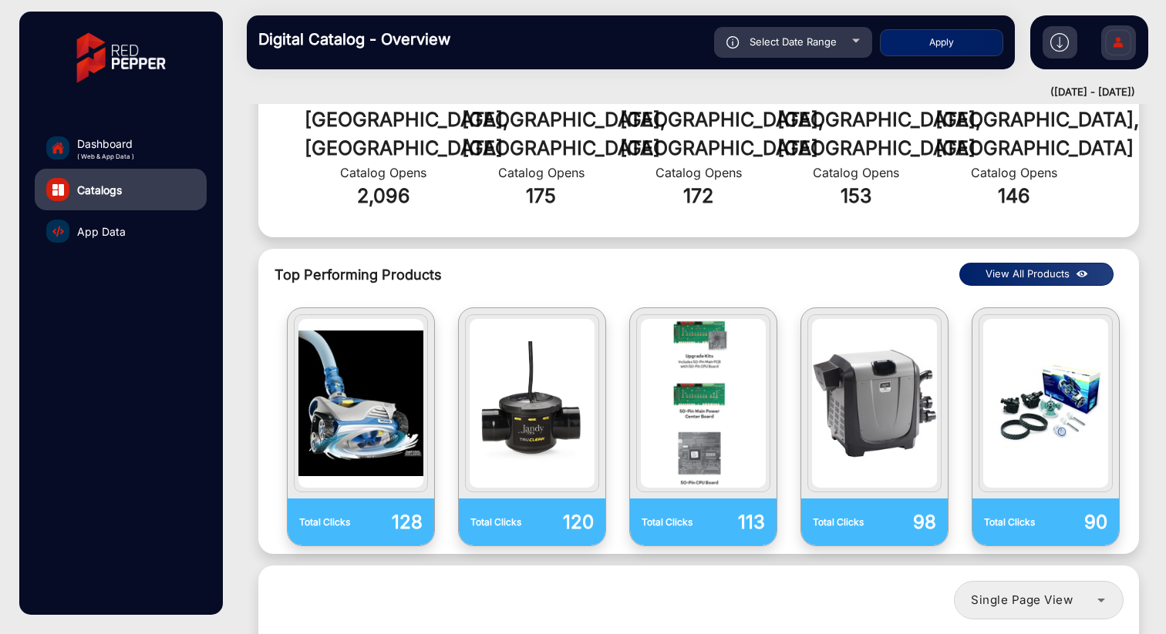
scroll to position [1024, 0]
